Goal: Transaction & Acquisition: Purchase product/service

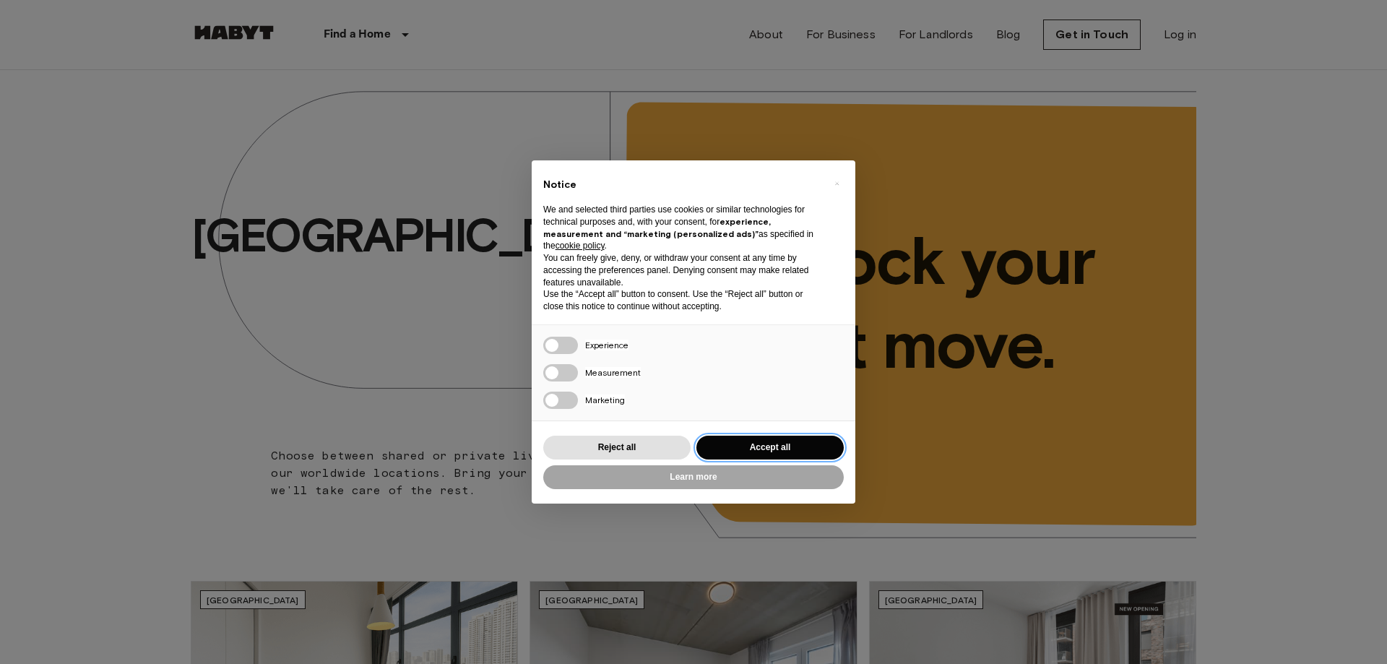
click at [783, 451] on button "Accept all" at bounding box center [770, 448] width 147 height 24
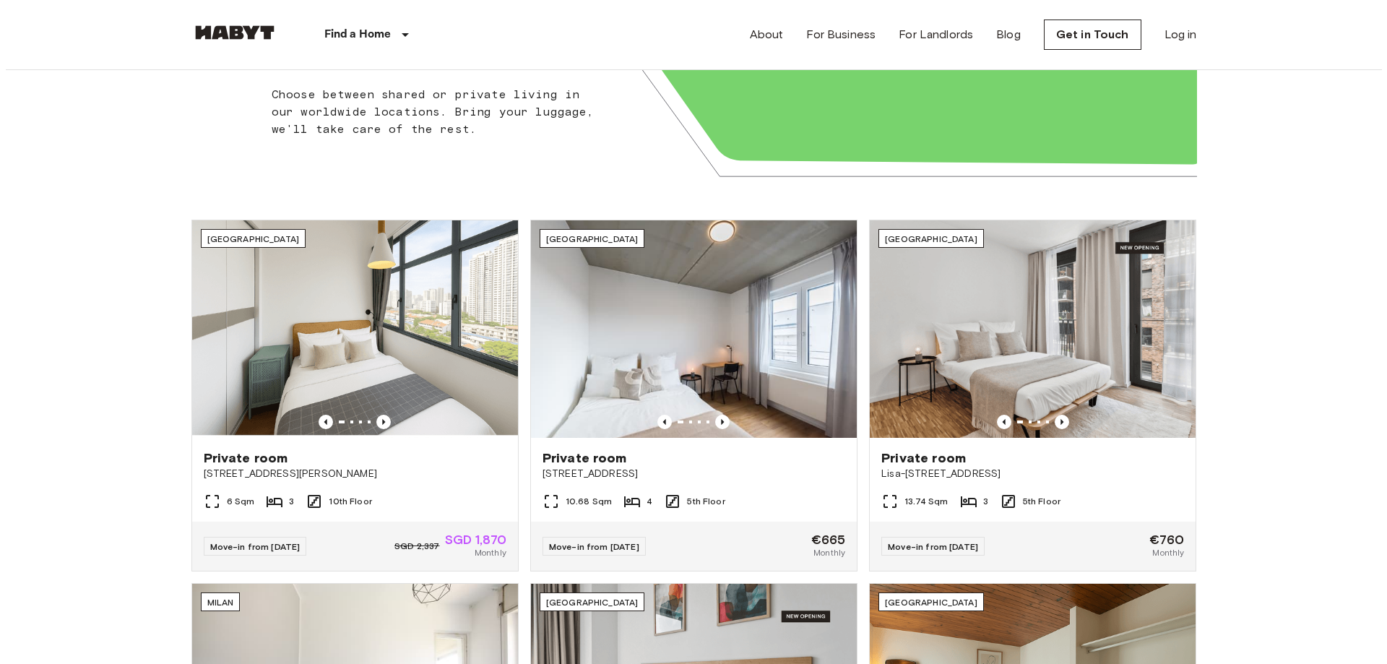
scroll to position [72, 0]
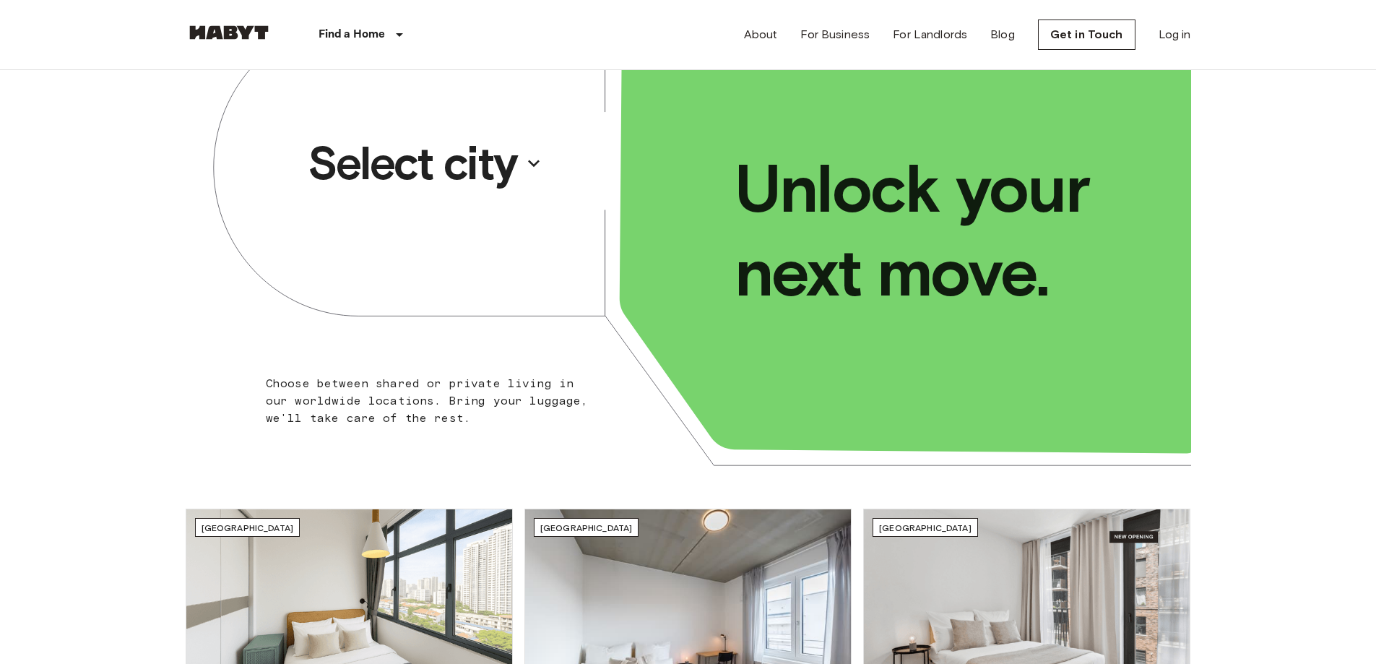
click at [424, 163] on p "Select city" at bounding box center [413, 163] width 210 height 58
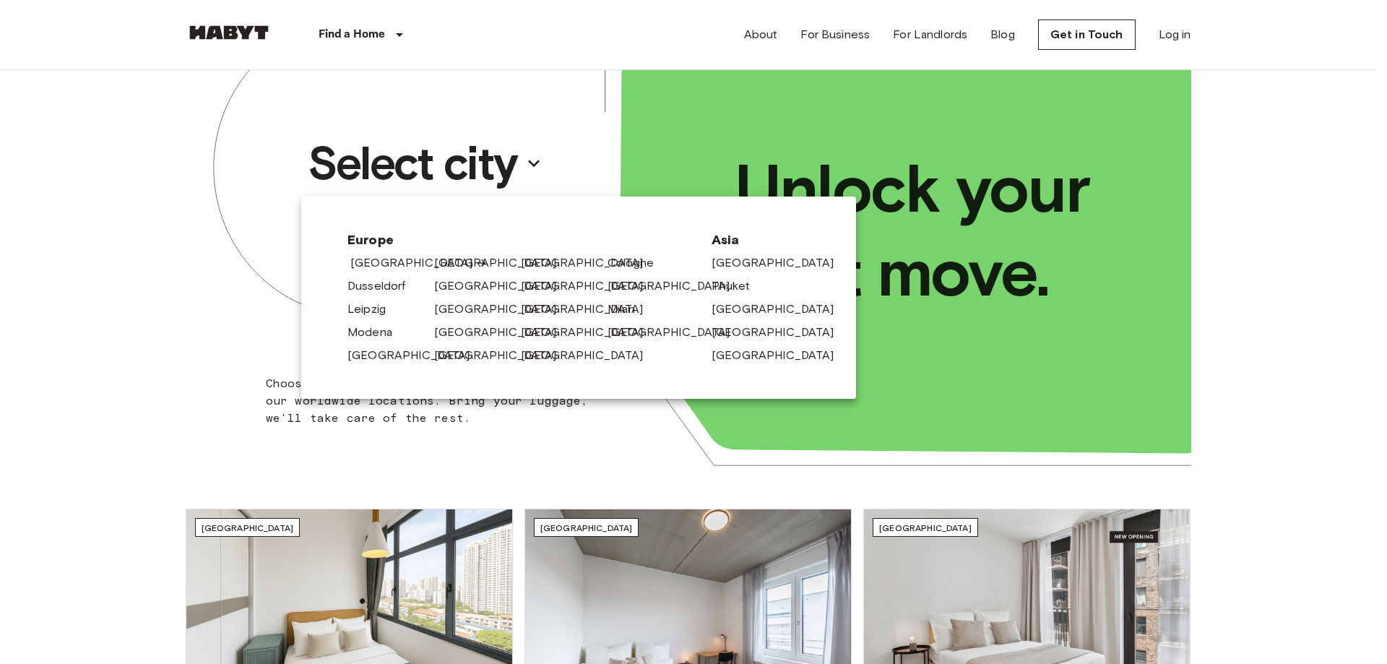
click at [383, 265] on link "[GEOGRAPHIC_DATA]" at bounding box center [418, 262] width 137 height 17
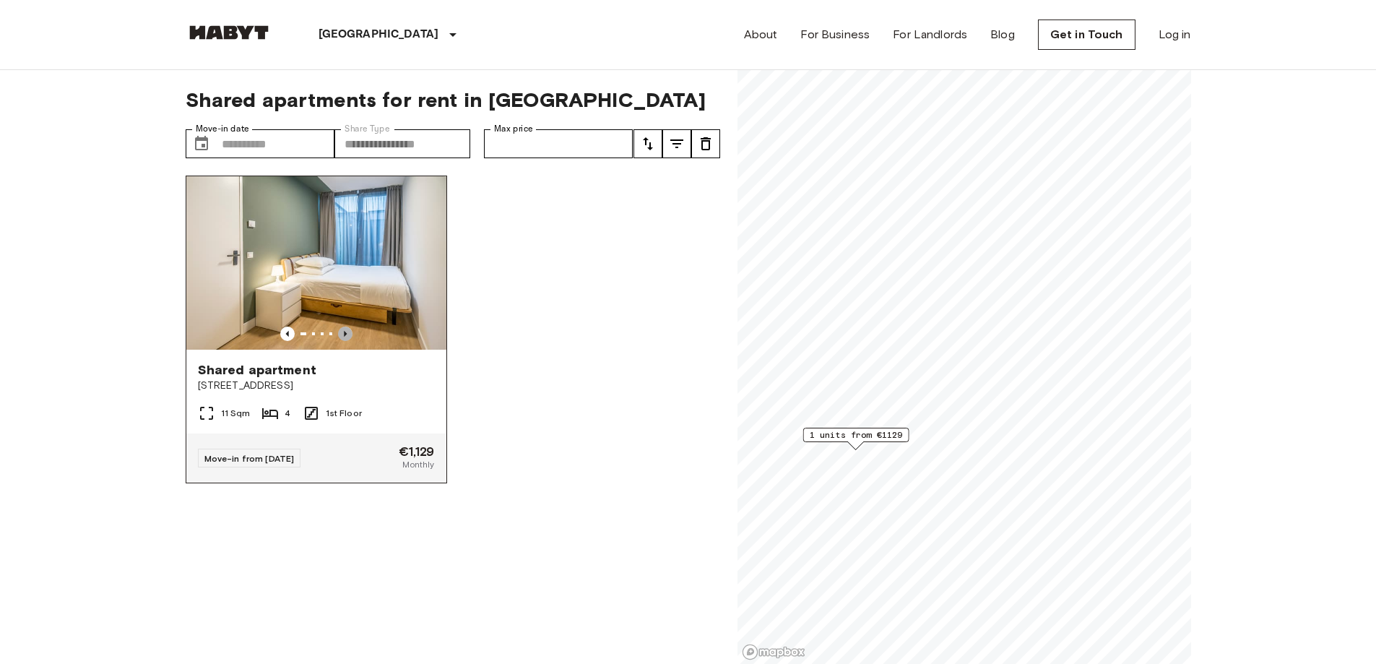
click at [345, 327] on icon "Previous image" at bounding box center [345, 334] width 14 height 14
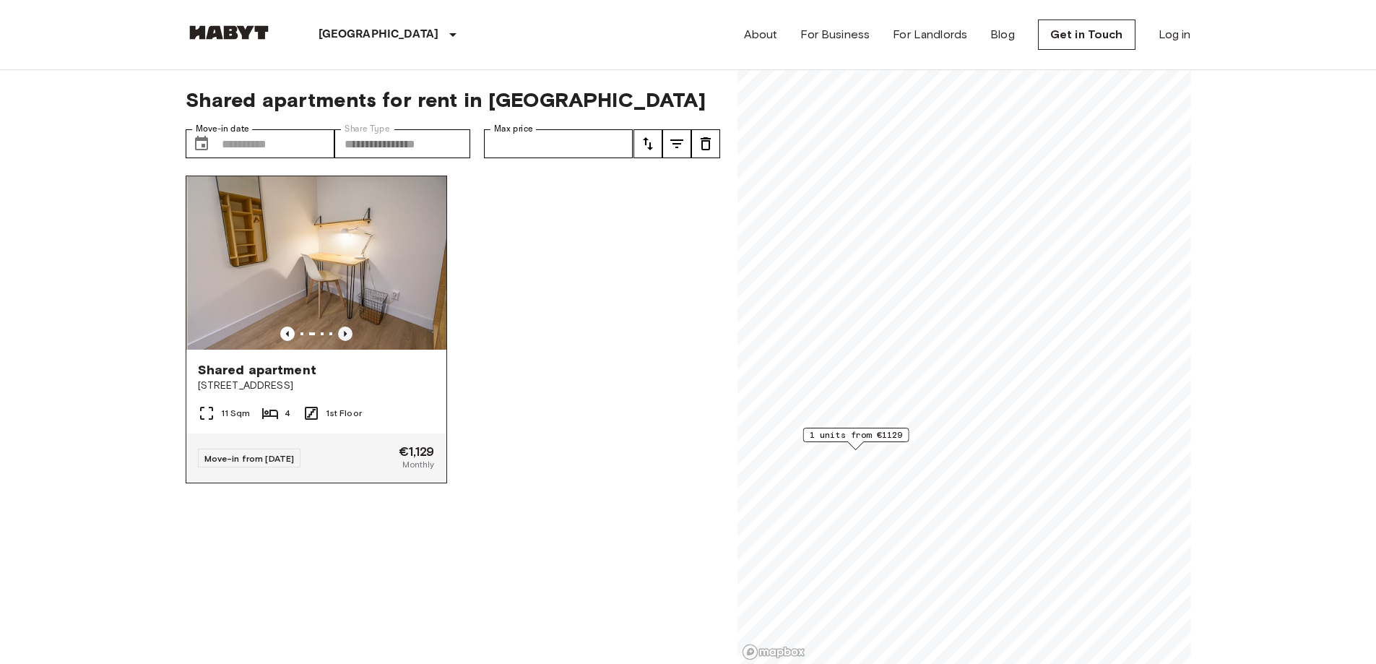
click at [345, 327] on icon "Previous image" at bounding box center [345, 334] width 14 height 14
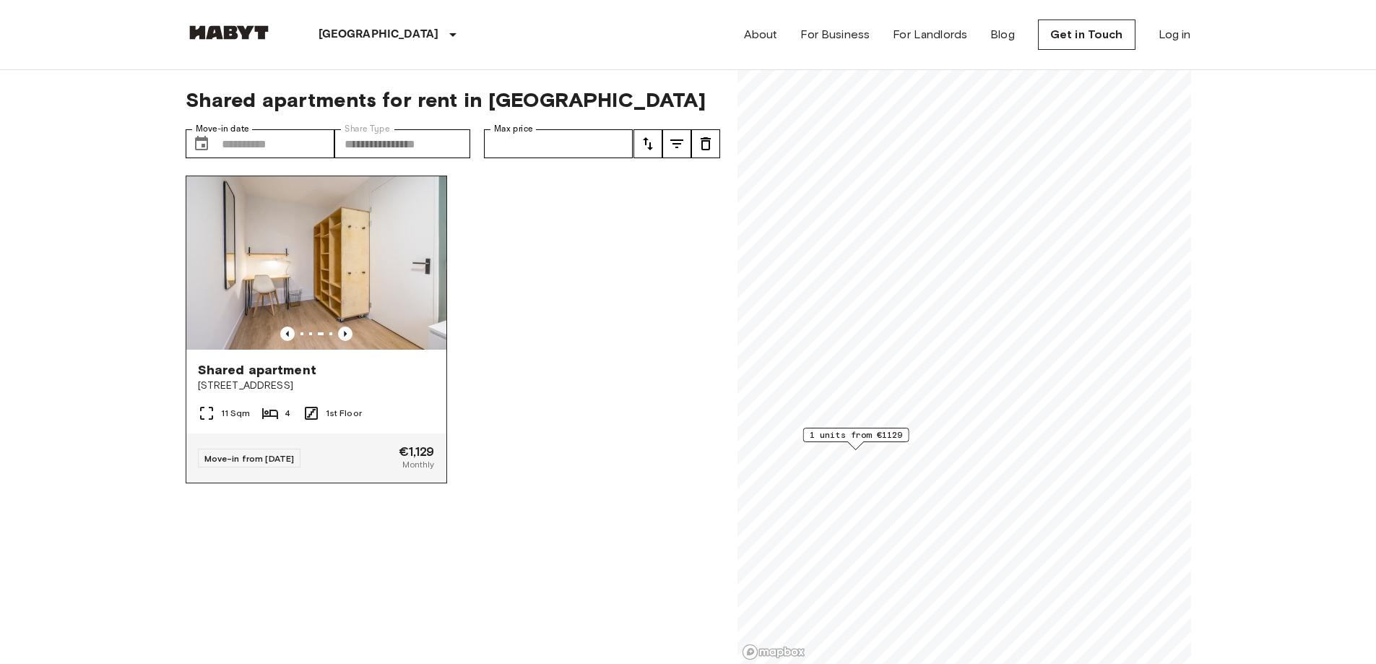
click at [343, 275] on img at bounding box center [316, 262] width 260 height 173
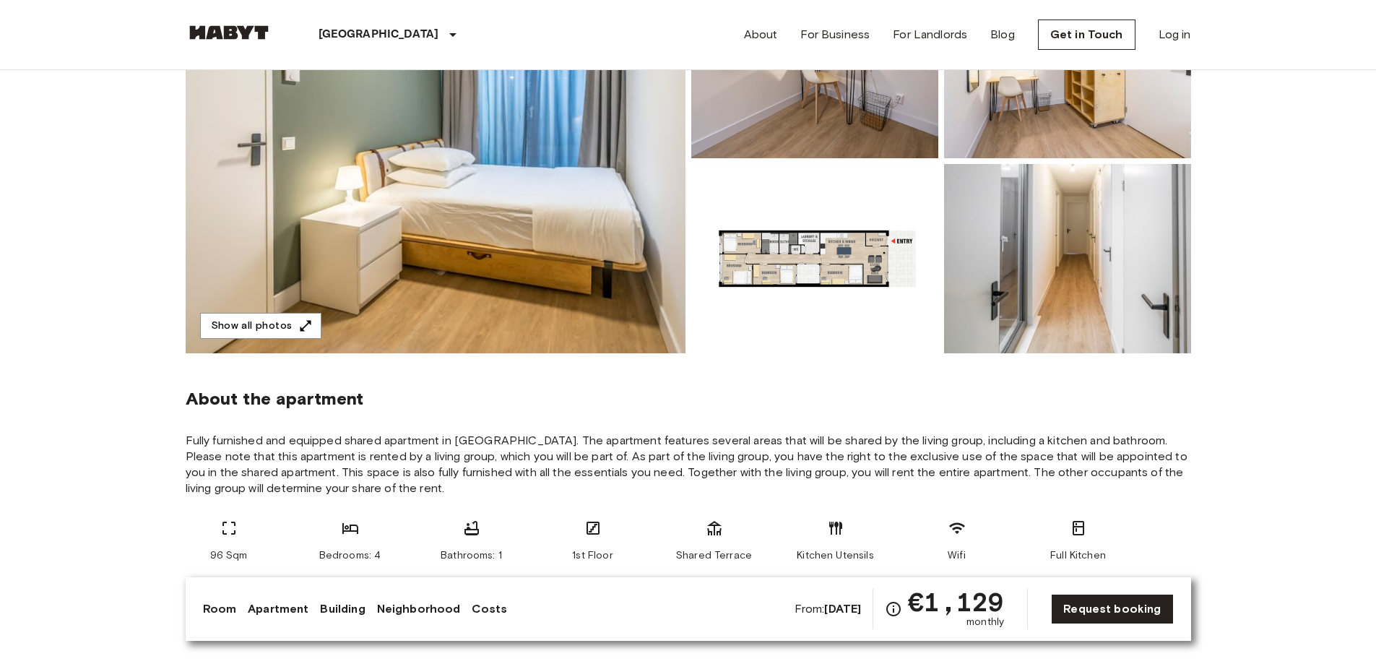
click at [863, 250] on img at bounding box center [814, 258] width 247 height 189
